Goal: Task Accomplishment & Management: Manage account settings

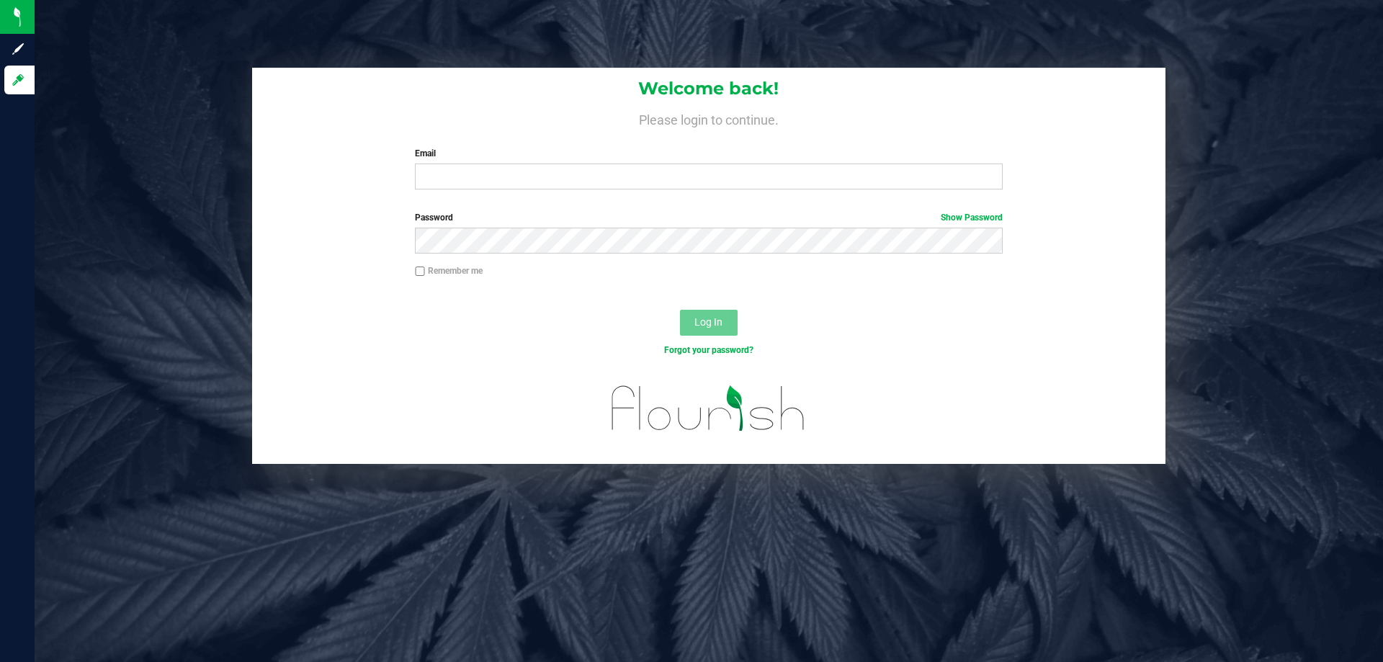
click at [512, 192] on div "Welcome back! Please login to continue. Email Required Please format your email…" at bounding box center [708, 134] width 913 height 133
click at [507, 192] on div "Welcome back! Please login to continue. Email Required Please format your email…" at bounding box center [708, 134] width 913 height 133
click at [507, 182] on input "Email" at bounding box center [708, 176] width 587 height 26
type input "[EMAIL_ADDRESS][DOMAIN_NAME]"
click at [680, 310] on button "Log In" at bounding box center [709, 323] width 58 height 26
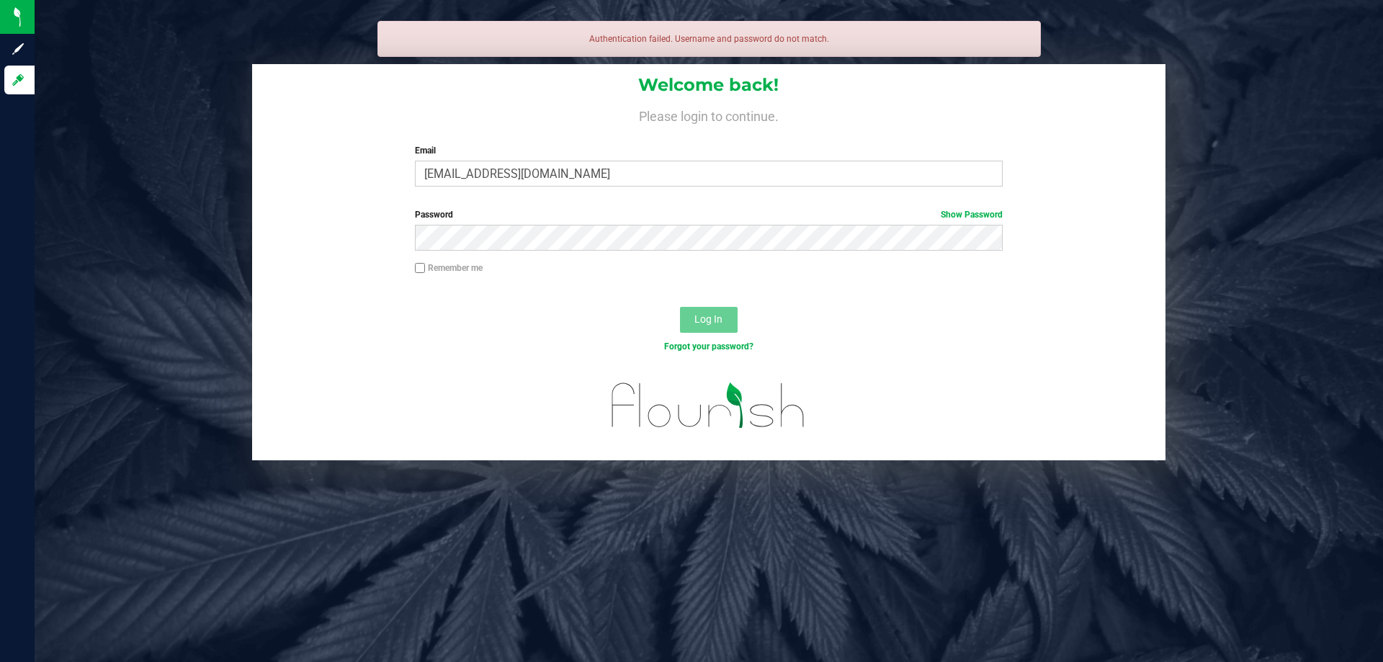
click at [532, 254] on div "Password Show Password" at bounding box center [708, 234] width 913 height 53
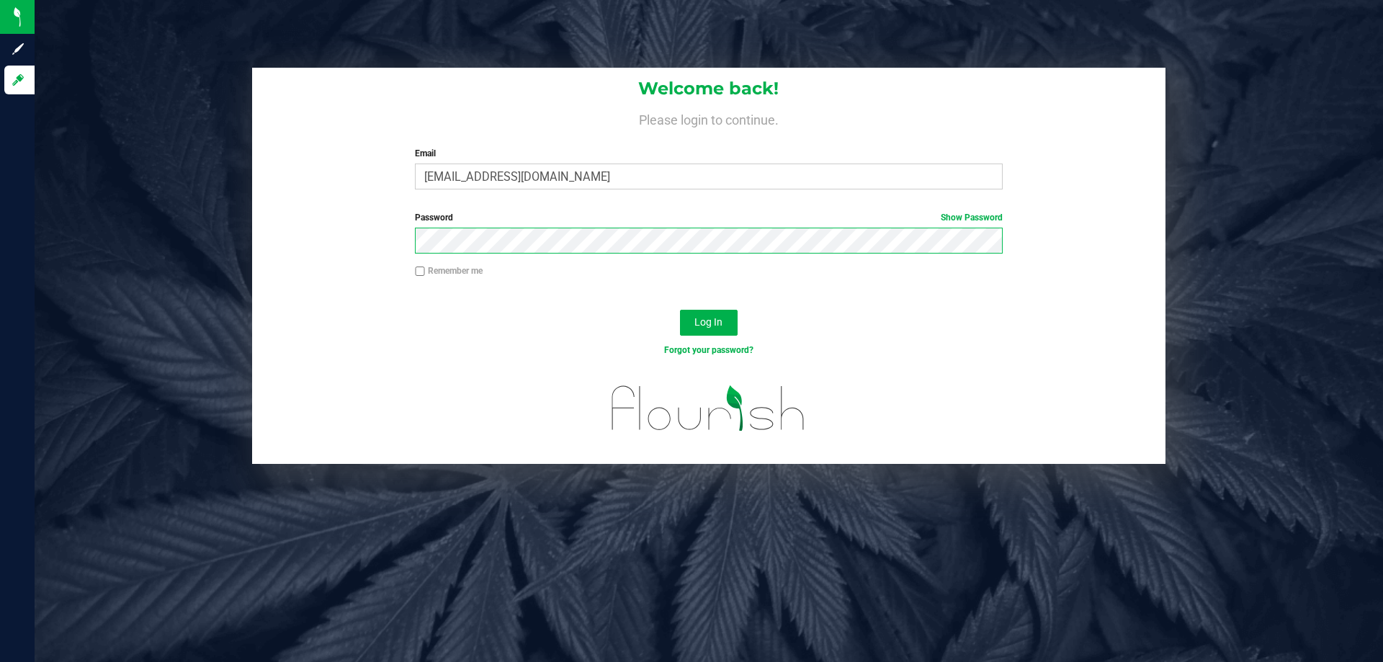
click at [680, 310] on button "Log In" at bounding box center [709, 323] width 58 height 26
